Goal: Information Seeking & Learning: Compare options

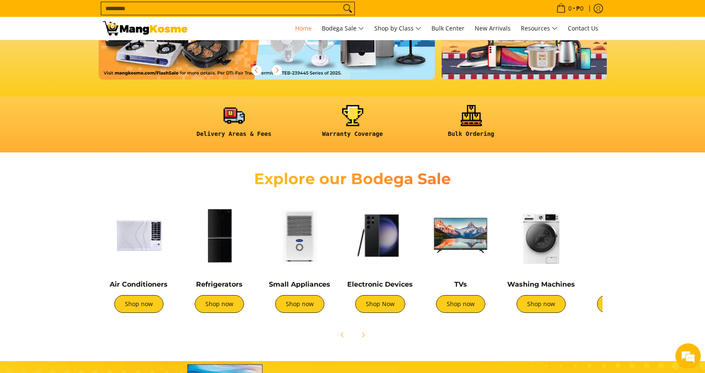
scroll to position [212, 0]
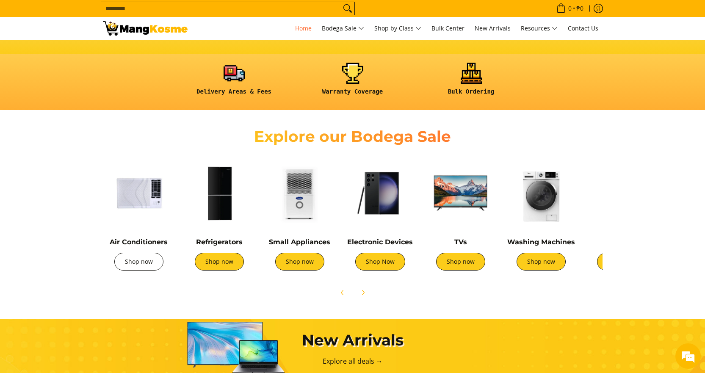
click at [129, 263] on link "Shop now" at bounding box center [138, 262] width 49 height 18
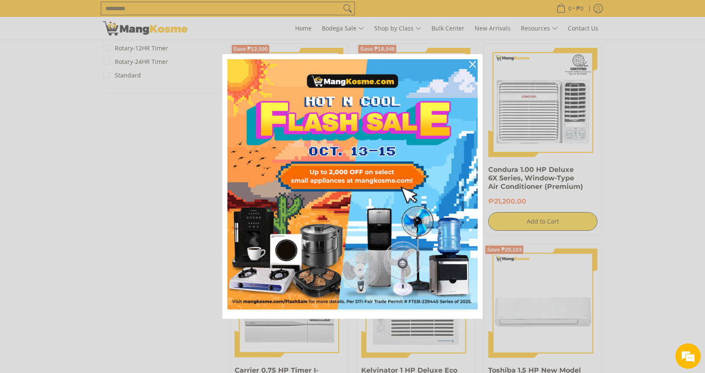
scroll to position [890, 0]
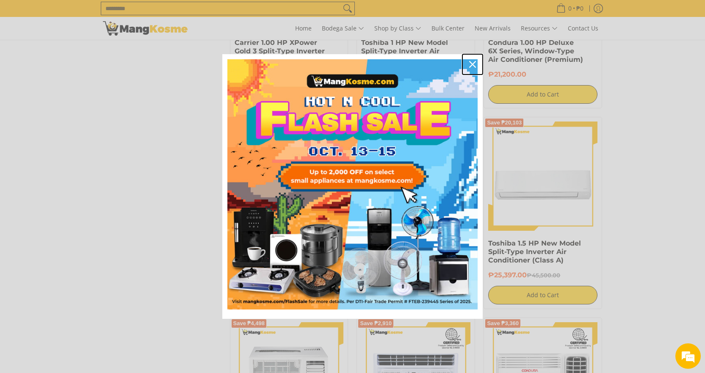
click at [476, 63] on div "Close" at bounding box center [473, 65] width 14 height 14
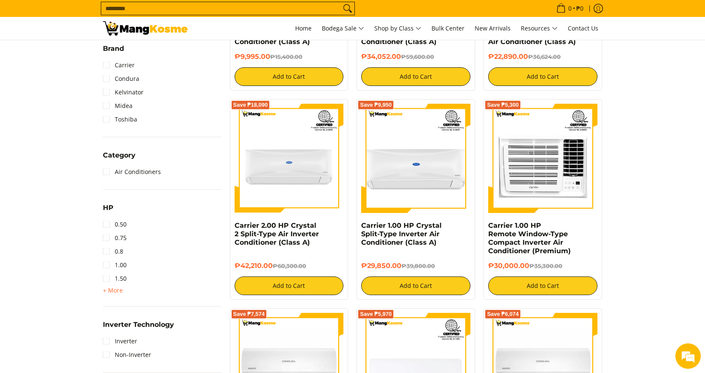
scroll to position [0, 0]
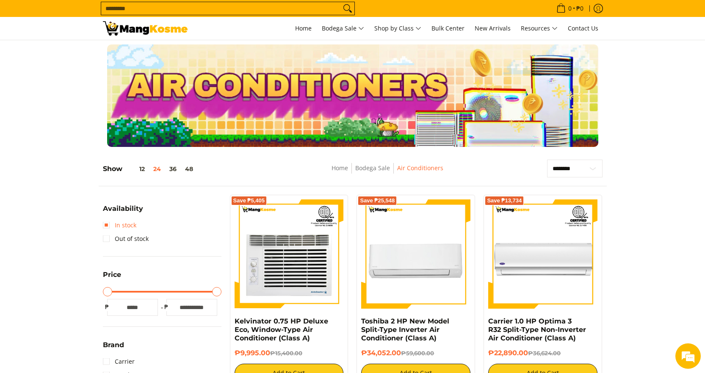
click at [106, 226] on link "In stock" at bounding box center [119, 226] width 33 height 14
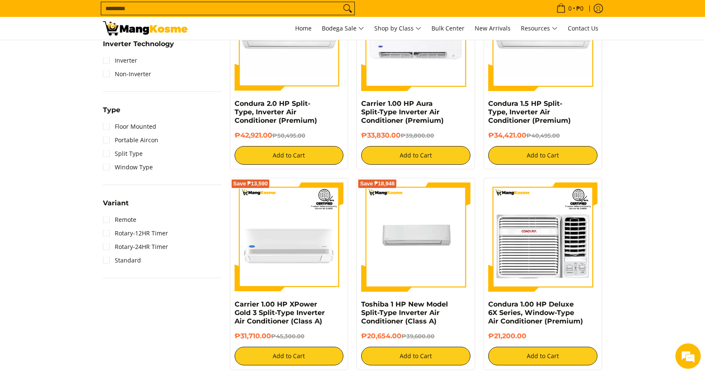
scroll to position [585, 0]
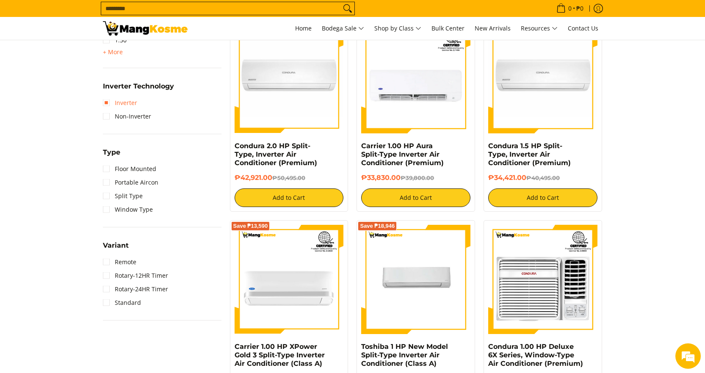
click at [107, 103] on link "Inverter" at bounding box center [120, 103] width 34 height 14
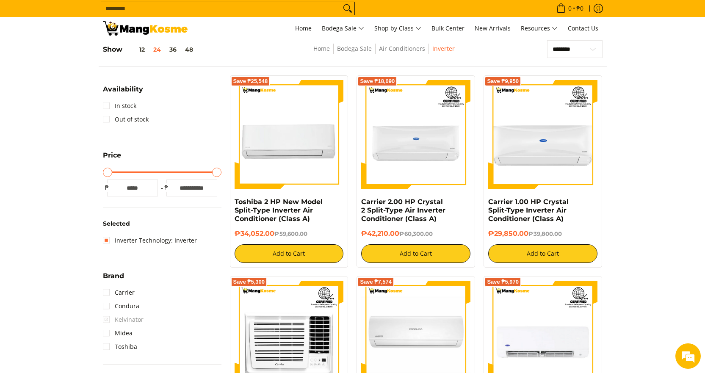
scroll to position [204, 0]
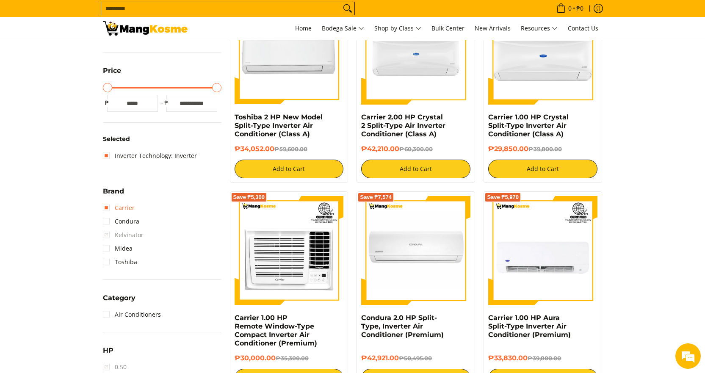
click at [107, 210] on link "Carrier" at bounding box center [119, 208] width 32 height 14
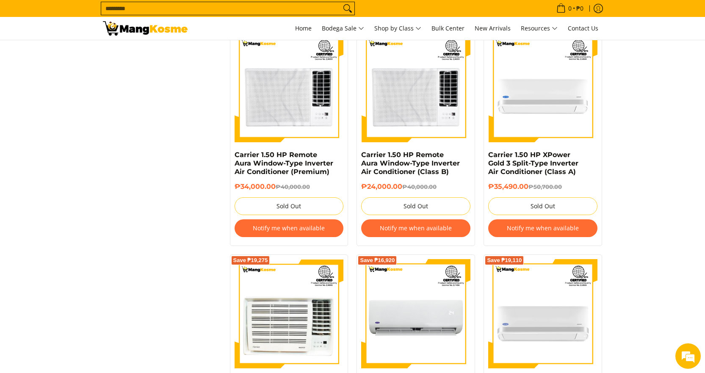
scroll to position [1094, 0]
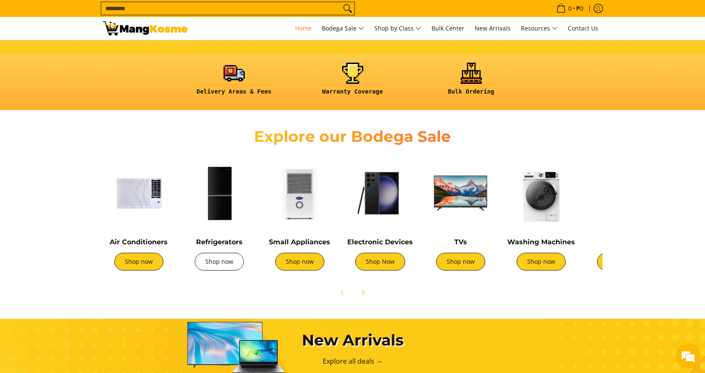
click at [221, 262] on link "Shop now" at bounding box center [219, 262] width 49 height 18
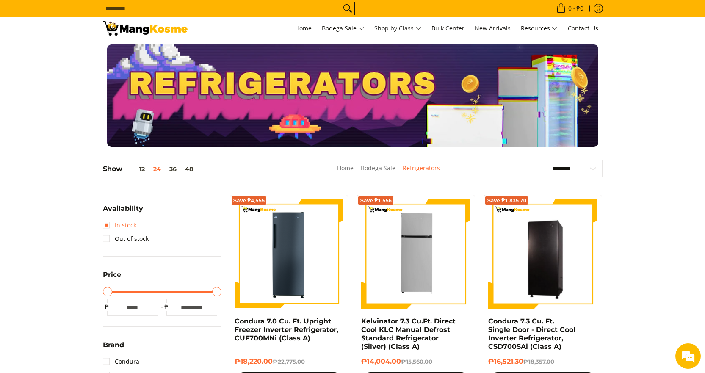
click at [105, 225] on link "In stock" at bounding box center [119, 226] width 33 height 14
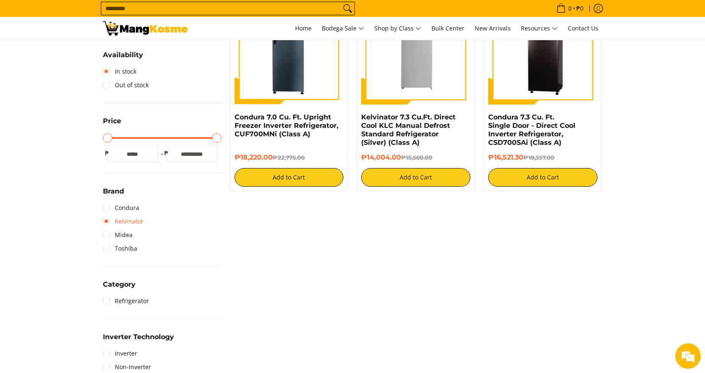
scroll to position [247, 0]
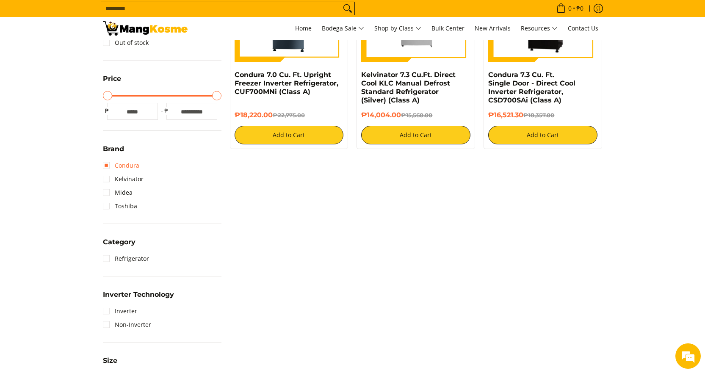
click at [108, 169] on link "Condura" at bounding box center [121, 166] width 36 height 14
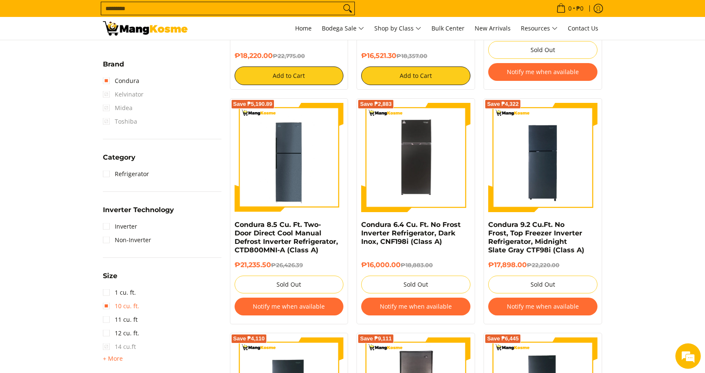
click at [108, 308] on link "10 cu. ft." at bounding box center [121, 306] width 36 height 14
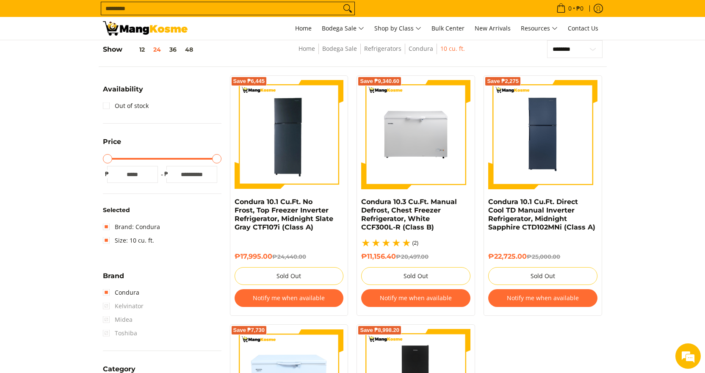
scroll to position [247, 0]
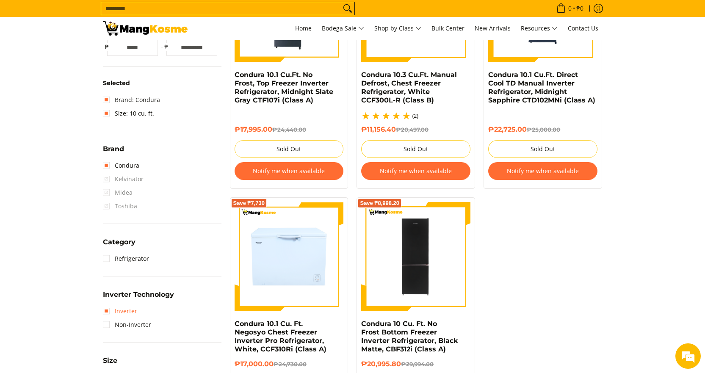
click at [107, 313] on link "Inverter" at bounding box center [120, 312] width 34 height 14
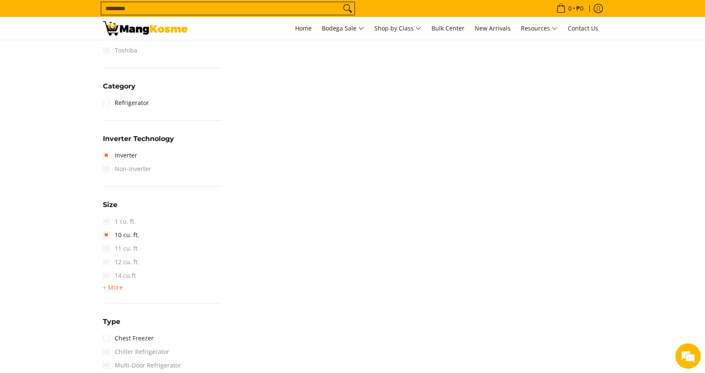
scroll to position [501, 0]
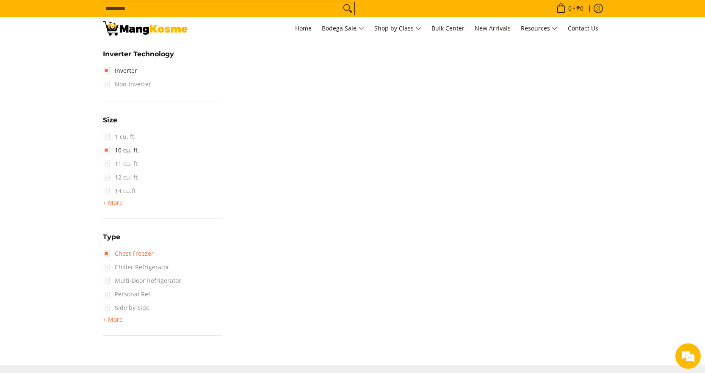
click at [109, 253] on link "Chest Freezer" at bounding box center [128, 254] width 51 height 14
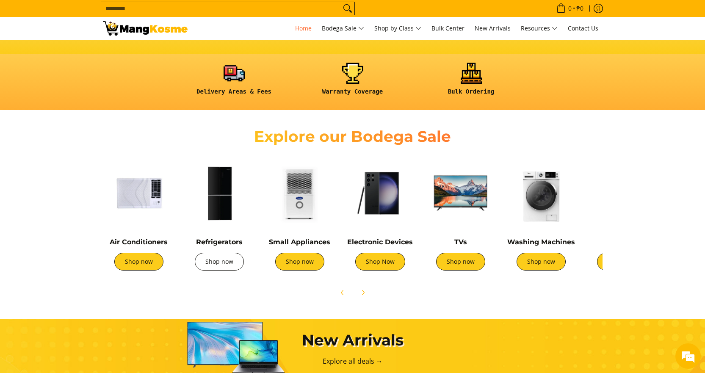
click at [211, 261] on link "Shop now" at bounding box center [219, 262] width 49 height 18
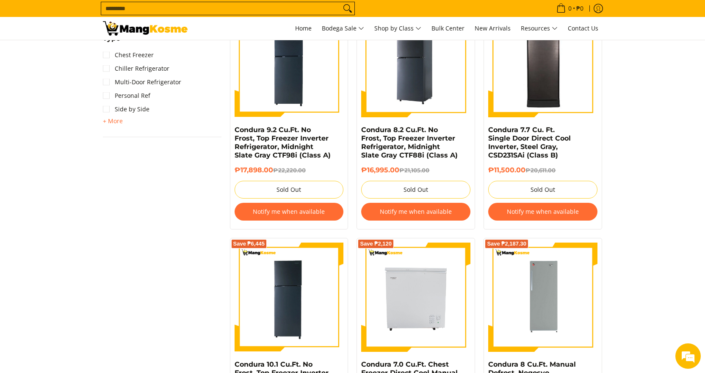
scroll to position [381, 0]
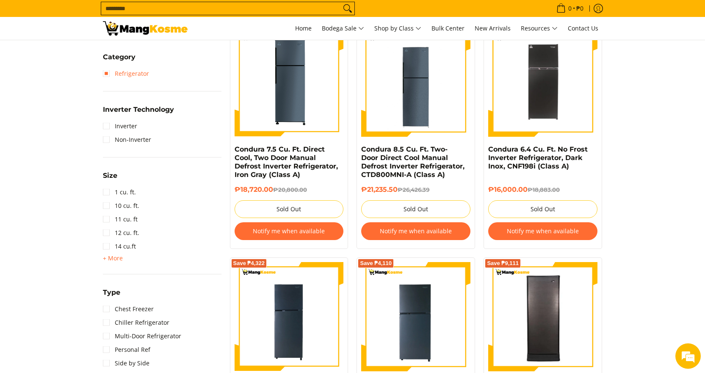
click at [105, 73] on link "Refrigerator" at bounding box center [126, 74] width 46 height 14
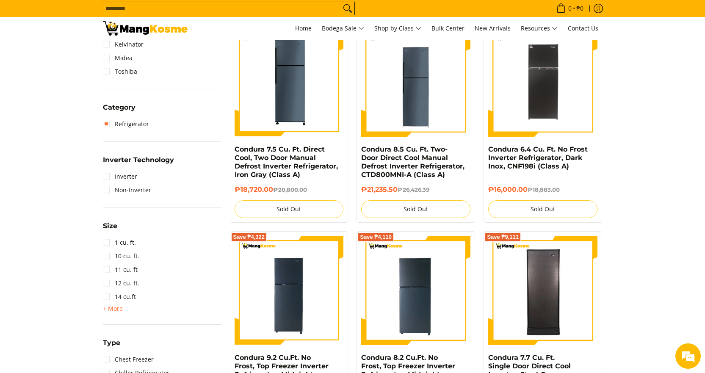
scroll to position [119, 0]
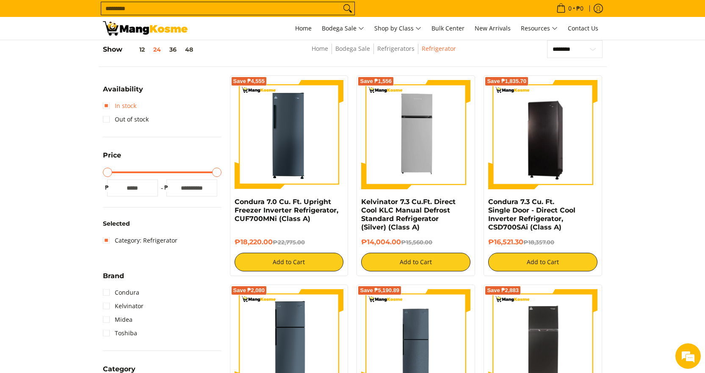
click at [105, 105] on link "In stock" at bounding box center [119, 106] width 33 height 14
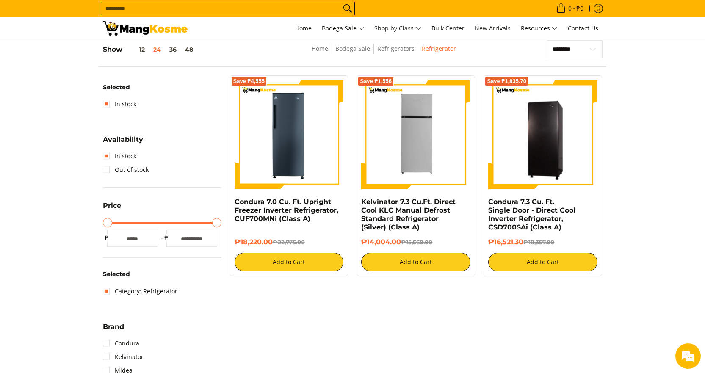
scroll to position [204, 0]
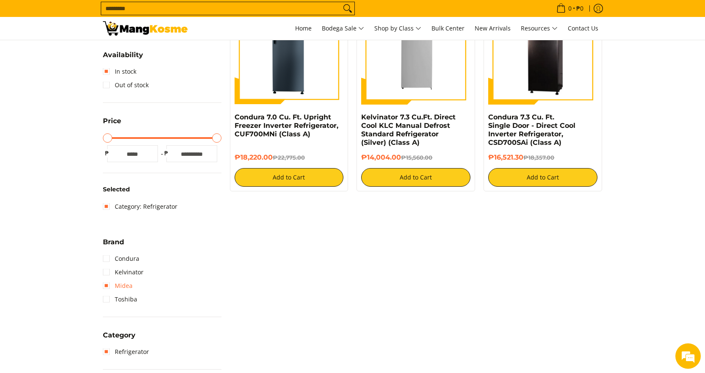
click at [104, 285] on link "Midea" at bounding box center [118, 286] width 30 height 14
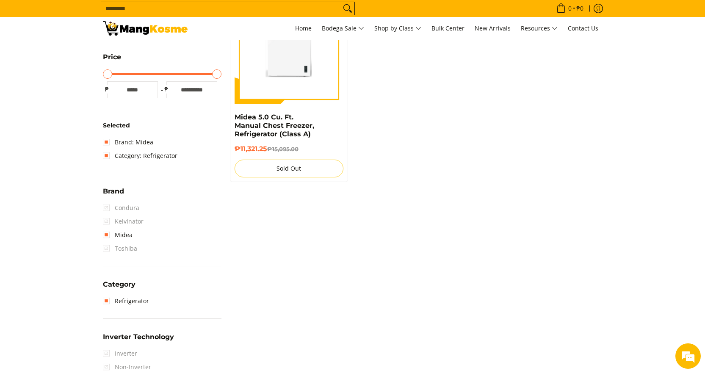
scroll to position [119, 0]
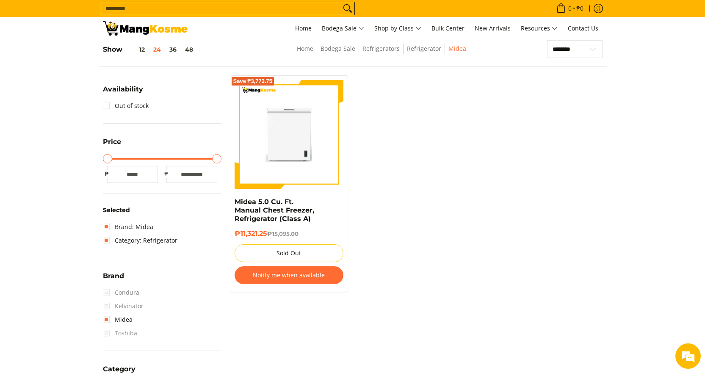
click at [104, 288] on span "Condura" at bounding box center [121, 293] width 36 height 14
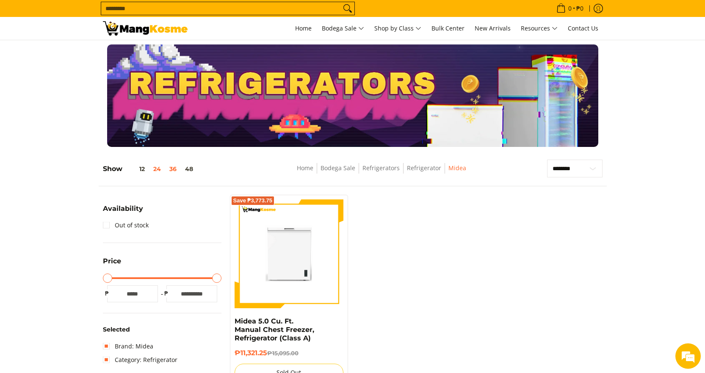
click at [171, 170] on button "36" at bounding box center [173, 169] width 16 height 7
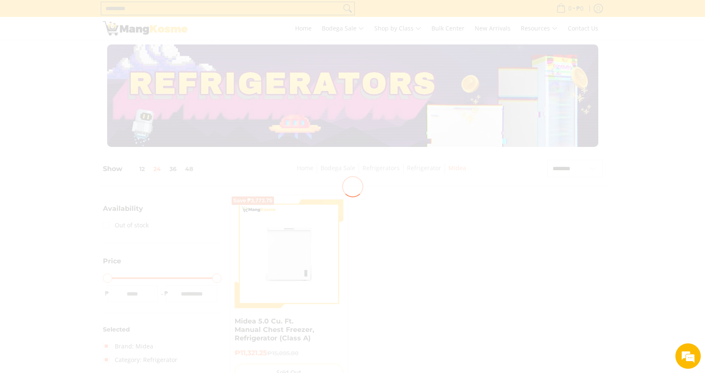
scroll to position [119, 0]
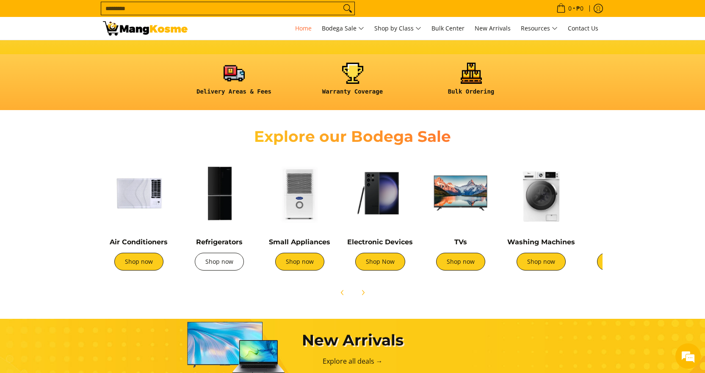
click at [220, 264] on link "Shop now" at bounding box center [219, 262] width 49 height 18
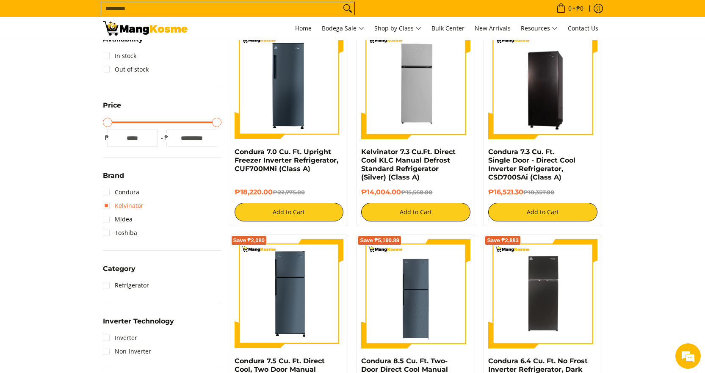
click at [107, 205] on link "Kelvinator" at bounding box center [123, 206] width 41 height 14
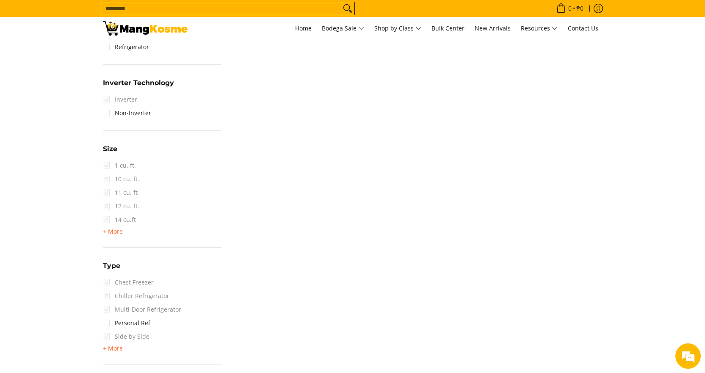
scroll to position [204, 0]
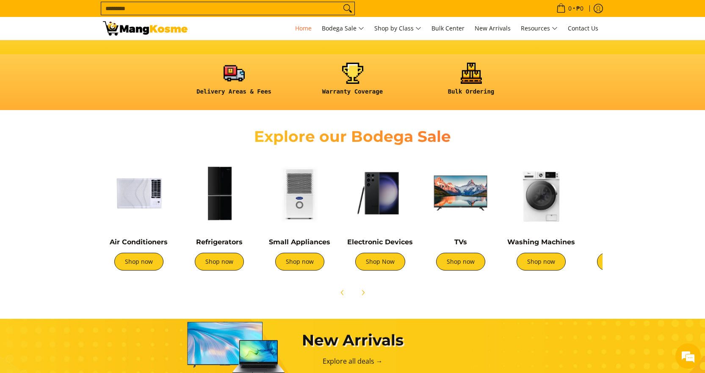
click at [208, 252] on div "Refrigerators Shop now" at bounding box center [219, 258] width 72 height 41
click at [219, 263] on link "Shop now" at bounding box center [219, 262] width 49 height 18
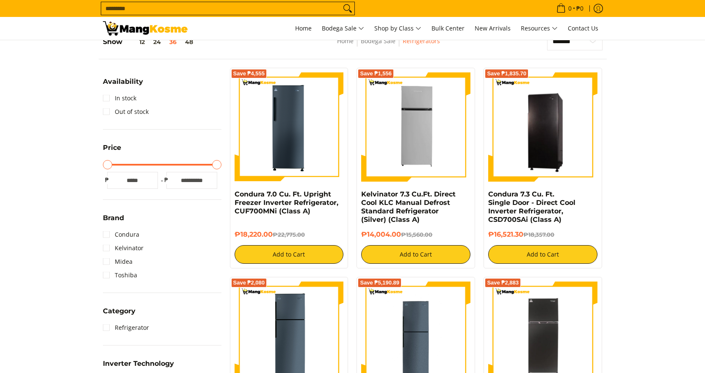
scroll to position [212, 0]
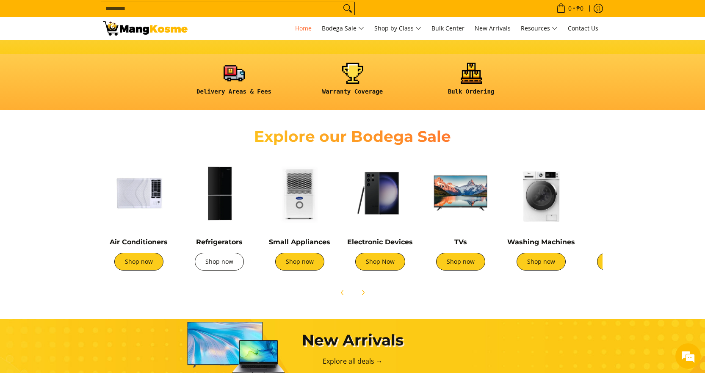
click at [222, 263] on link "Shop now" at bounding box center [219, 262] width 49 height 18
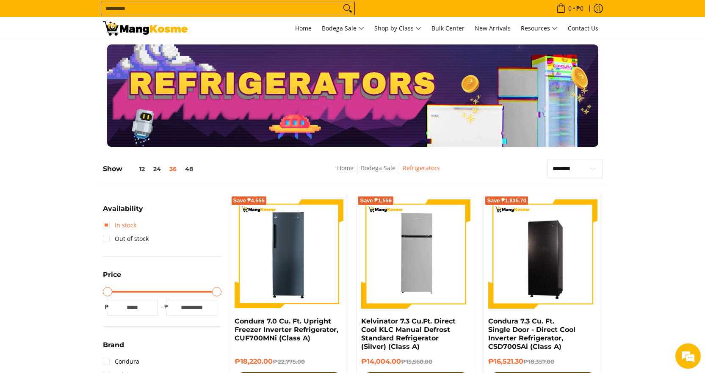
click at [109, 224] on link "In stock" at bounding box center [119, 226] width 33 height 14
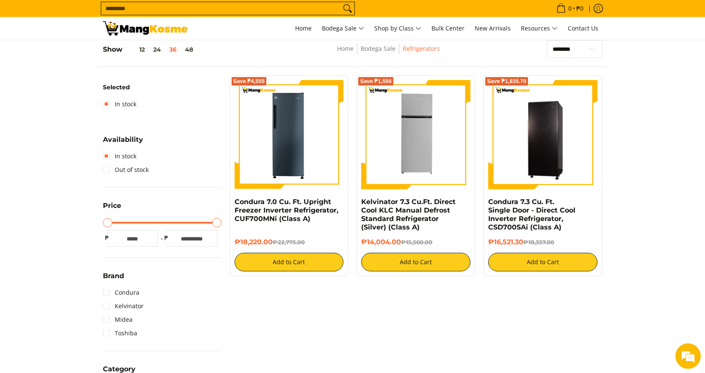
scroll to position [204, 0]
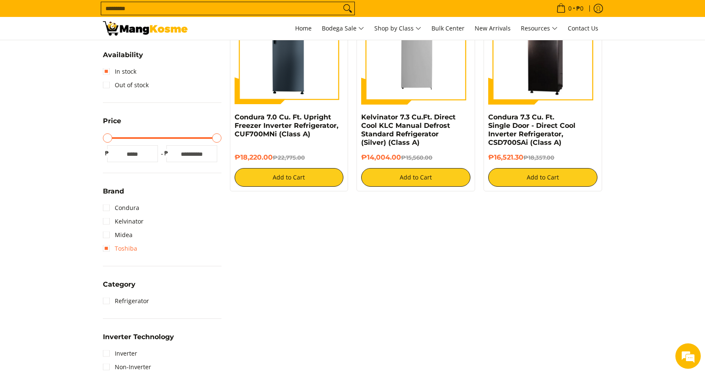
click at [105, 249] on link "Toshiba" at bounding box center [120, 249] width 34 height 14
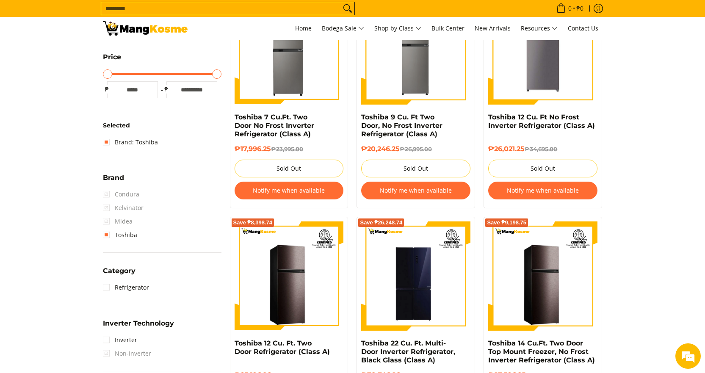
scroll to position [247, 0]
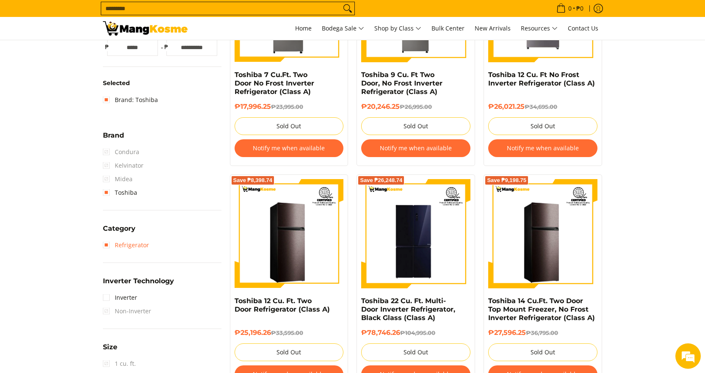
click at [107, 246] on link "Refrigerator" at bounding box center [126, 245] width 46 height 14
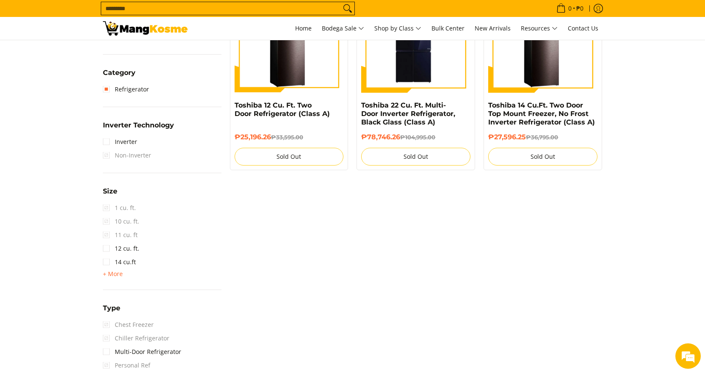
scroll to position [458, 0]
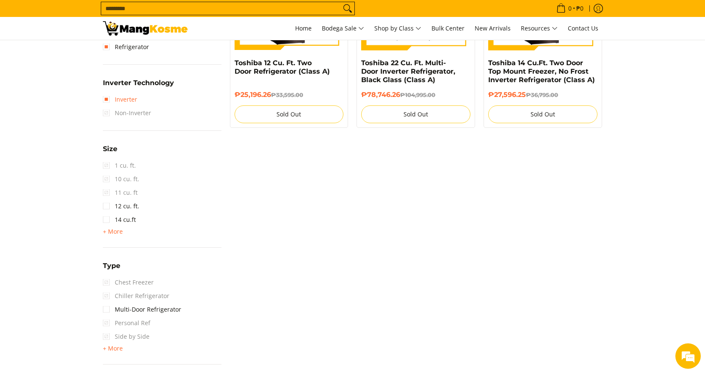
click at [107, 102] on link "Inverter" at bounding box center [120, 100] width 34 height 14
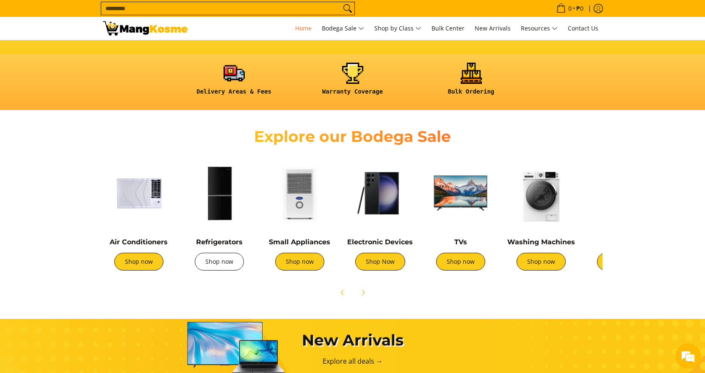
click at [223, 263] on link "Shop now" at bounding box center [219, 262] width 49 height 18
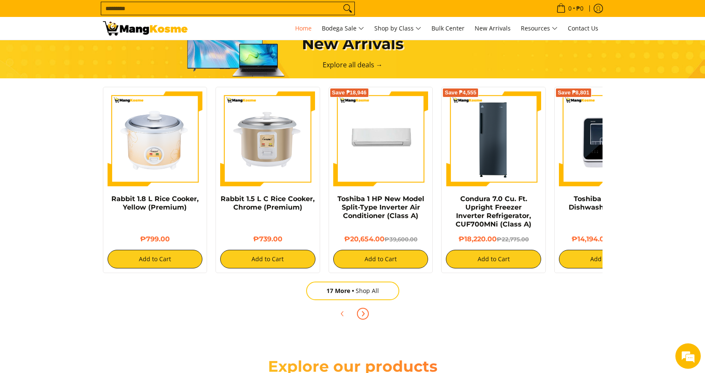
scroll to position [0, 673]
click at [365, 313] on icon "Next" at bounding box center [363, 313] width 7 height 7
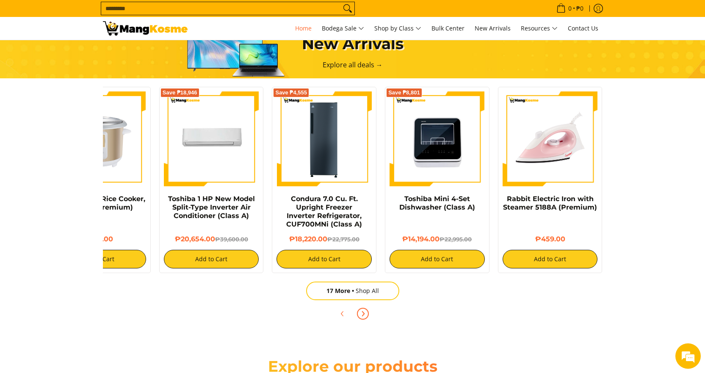
scroll to position [0, 1010]
click at [366, 313] on span "Next" at bounding box center [363, 314] width 10 height 10
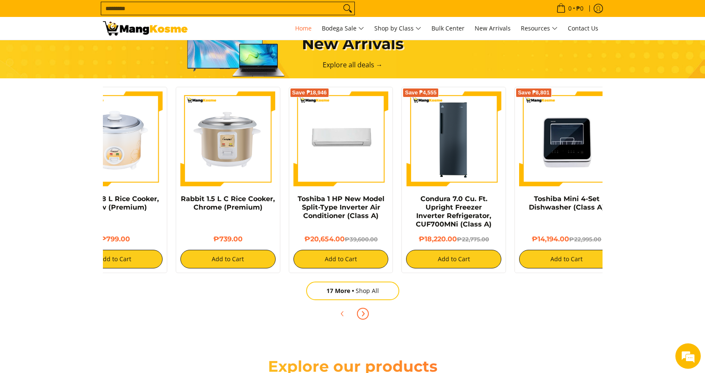
scroll to position [0, 0]
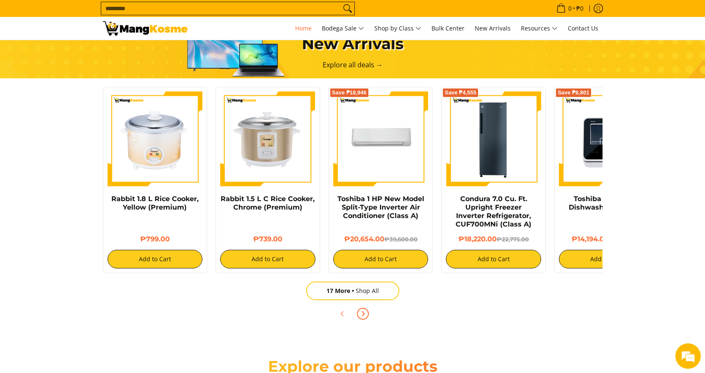
click at [366, 313] on span "Next" at bounding box center [363, 314] width 10 height 10
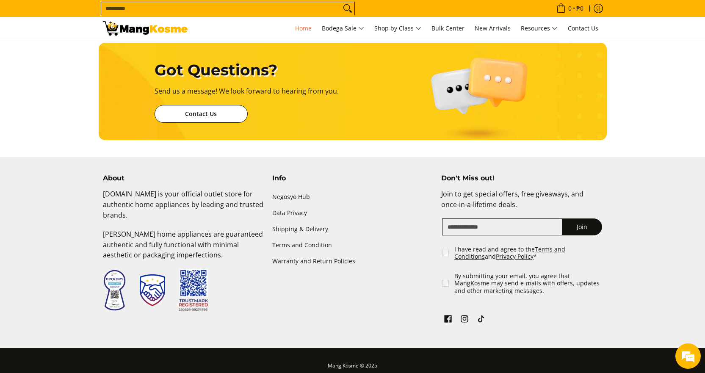
scroll to position [0, 17]
